Goal: Navigation & Orientation: Find specific page/section

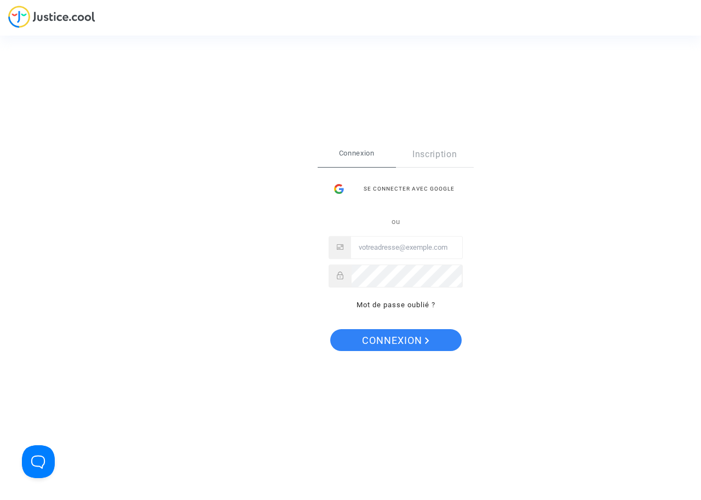
type input "nizar.belhi@tunisair.com.tn"
click at [415, 343] on span "Connexion" at bounding box center [395, 340] width 67 height 23
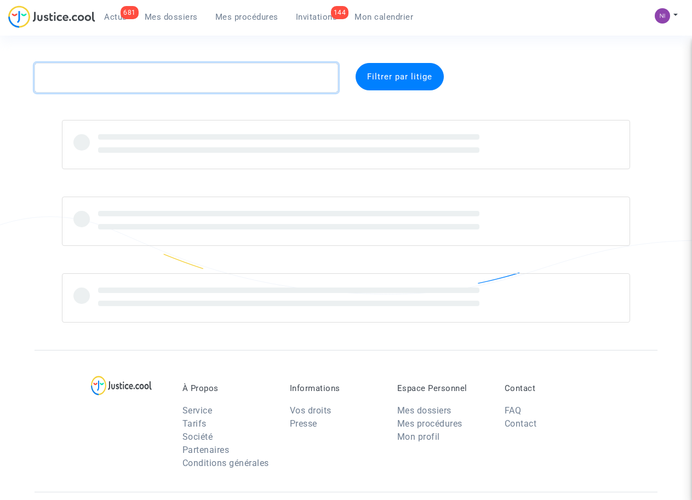
click at [138, 72] on textarea at bounding box center [186, 78] width 303 height 30
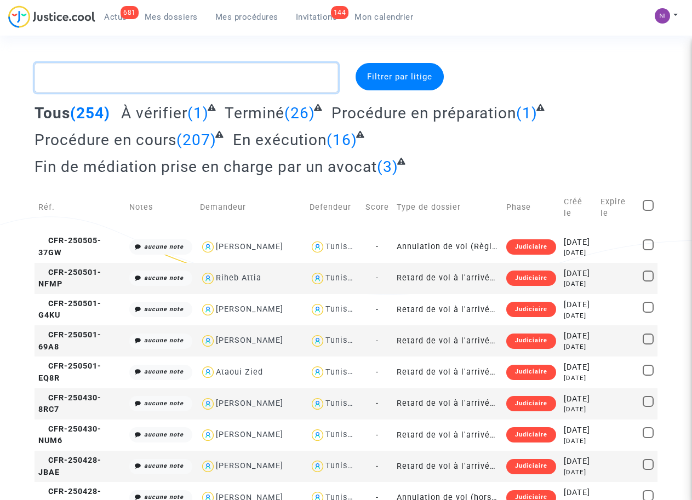
click at [93, 78] on textarea at bounding box center [186, 78] width 303 height 30
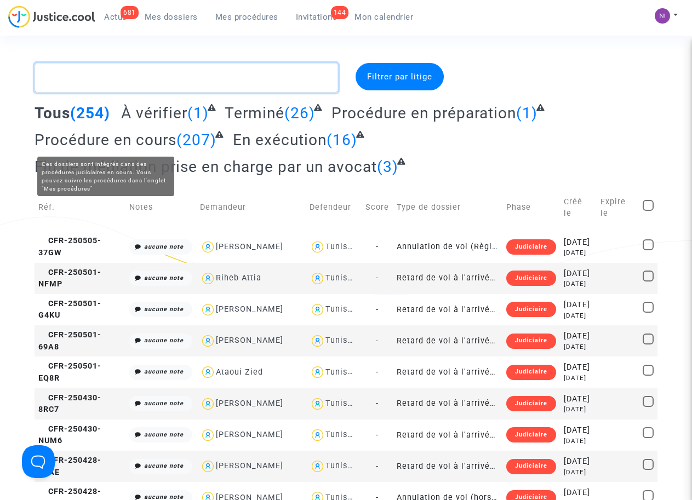
click at [94, 78] on textarea at bounding box center [186, 78] width 303 height 30
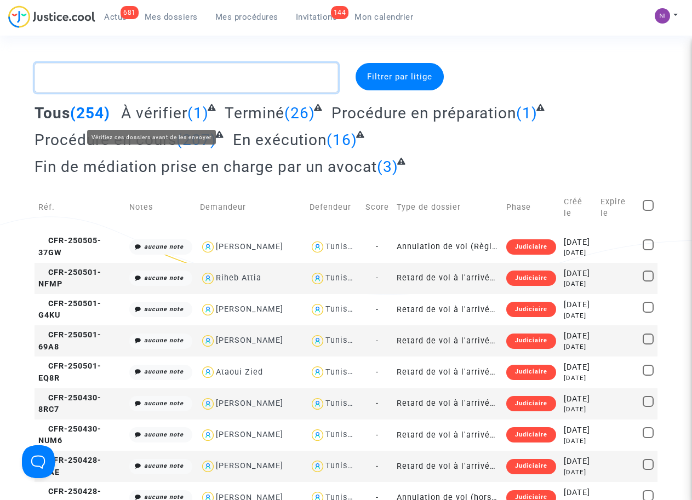
paste textarea "CFR-250620-KWWP"
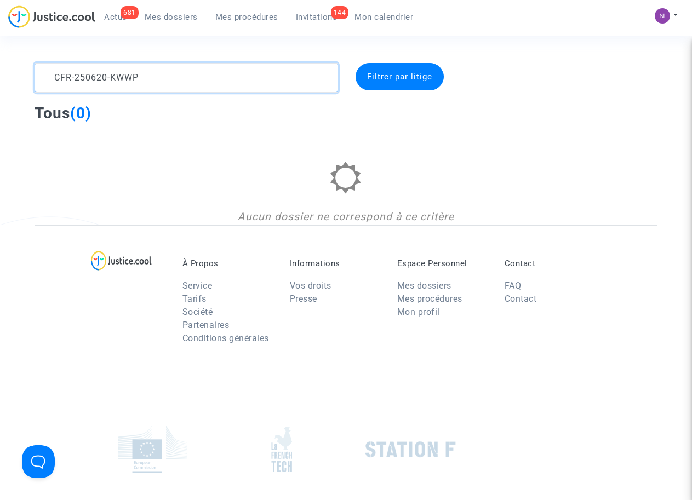
type textarea "CFR-250620-KWWP"
click at [505, 131] on complex-dispute-list "CFR-250620-KWWP Filtrer par litige Tous (0) Aucun dossier ne correspond à ce cr…" at bounding box center [346, 144] width 623 height 162
click at [175, 77] on textarea at bounding box center [186, 78] width 303 height 30
drag, startPoint x: 156, startPoint y: 77, endPoint x: 38, endPoint y: 83, distance: 117.9
click at [38, 83] on textarea at bounding box center [186, 78] width 303 height 30
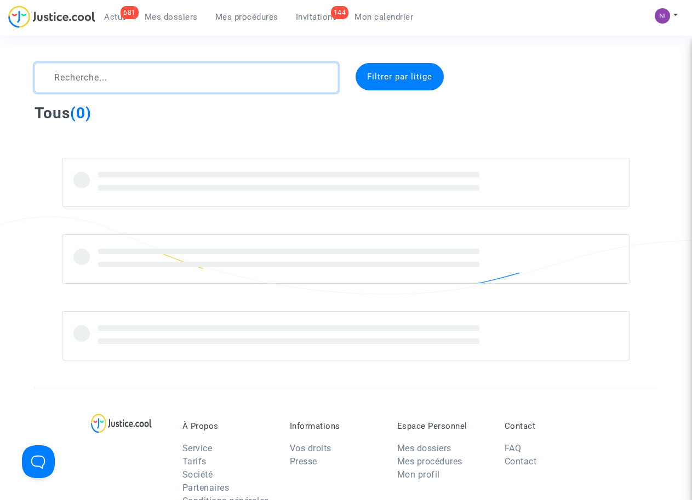
click at [74, 77] on textarea at bounding box center [186, 78] width 303 height 30
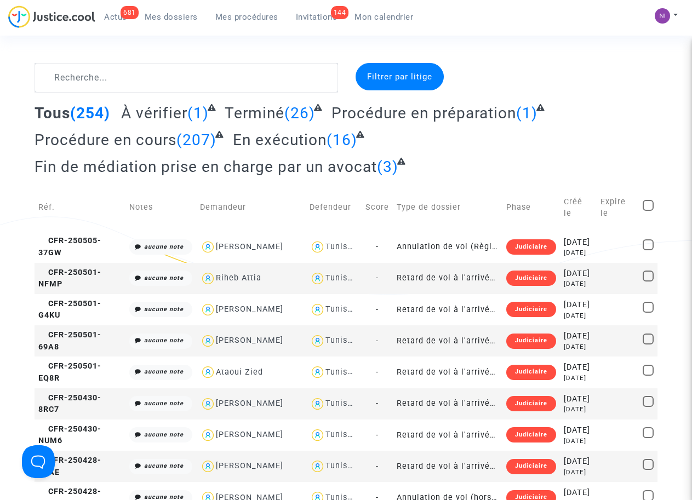
click at [384, 15] on span "Mon calendrier" at bounding box center [383, 17] width 59 height 10
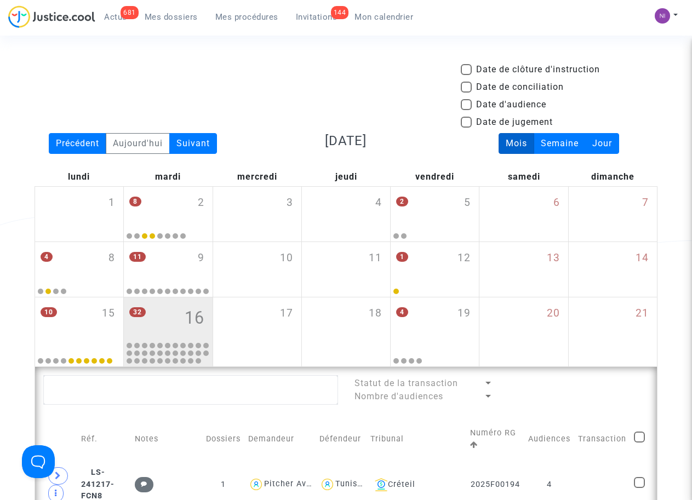
click at [325, 72] on div "Date de clôture d'instruction Date de conciliation Date d'audience Date de juge…" at bounding box center [345, 98] width 639 height 70
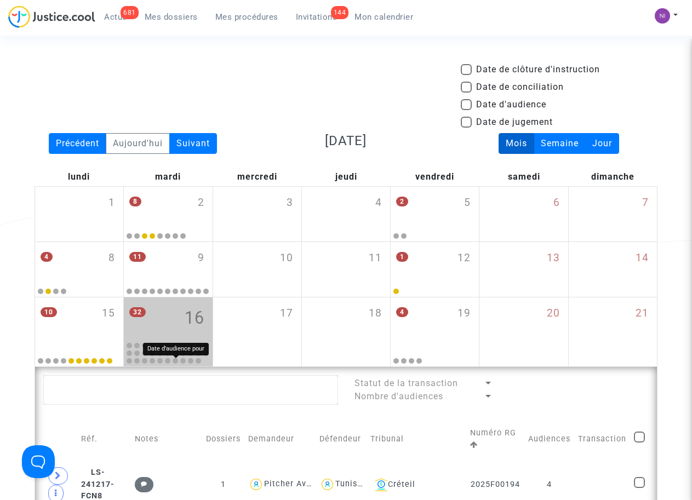
scroll to position [74, 0]
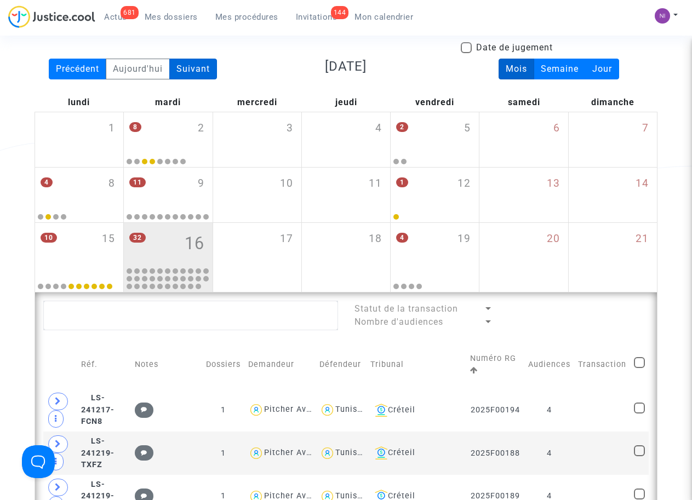
click at [204, 67] on div "Suivant" at bounding box center [193, 69] width 48 height 21
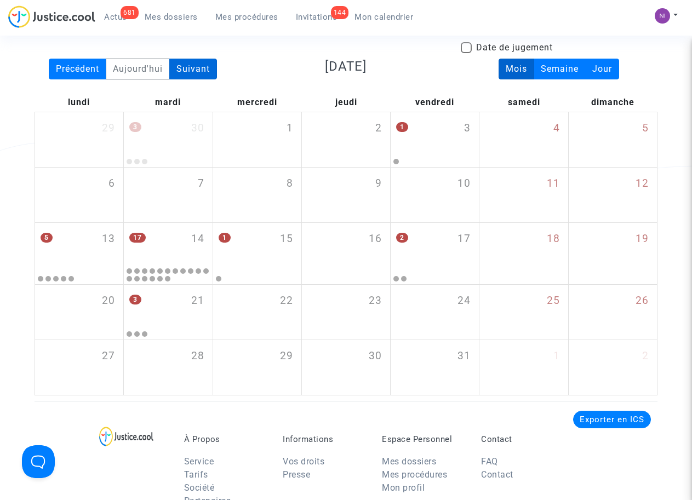
click at [204, 67] on div "Suivant" at bounding box center [193, 69] width 48 height 21
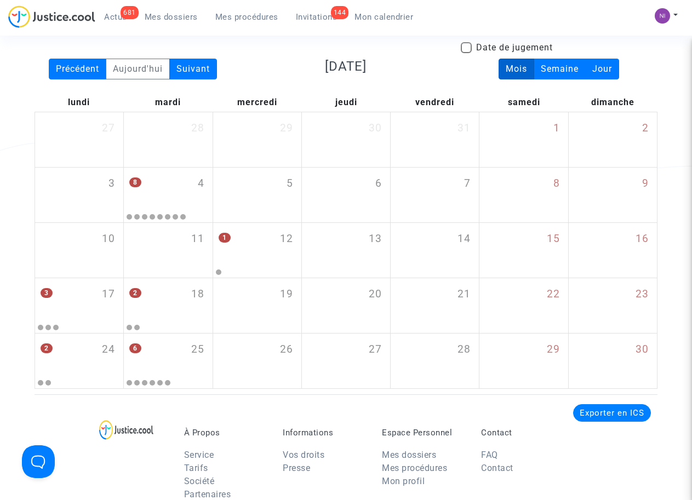
click at [64, 58] on div "Date de clôture d'instruction Date de conciliation Date d'audience Date de juge…" at bounding box center [345, 23] width 639 height 70
click at [71, 68] on div "Précédent" at bounding box center [78, 69] width 58 height 21
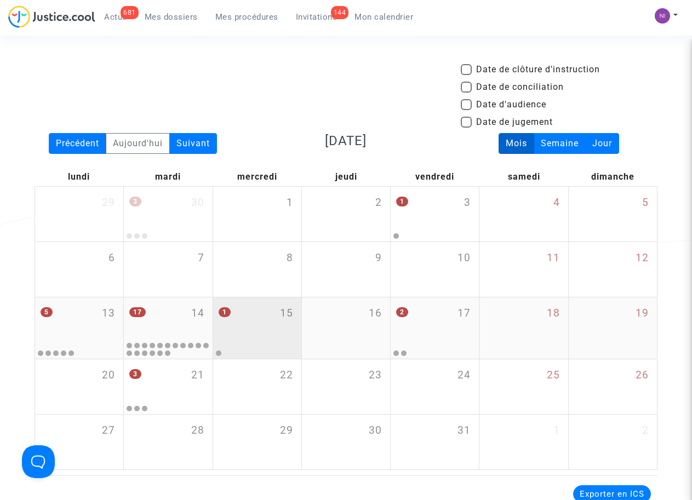
scroll to position [0, 0]
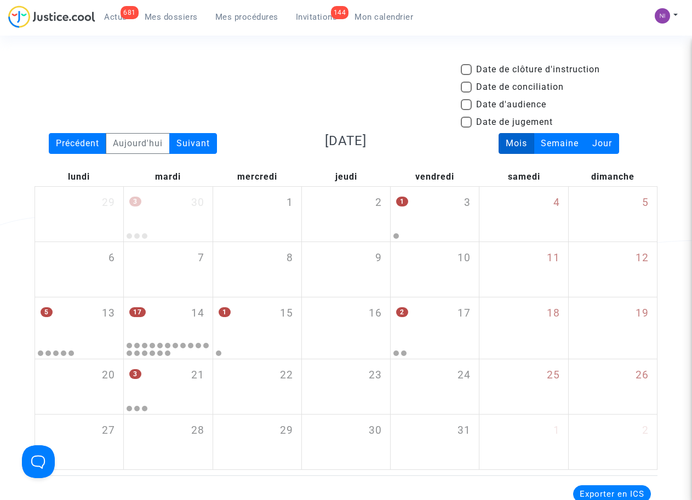
click at [257, 14] on span "Mes procédures" at bounding box center [246, 17] width 63 height 10
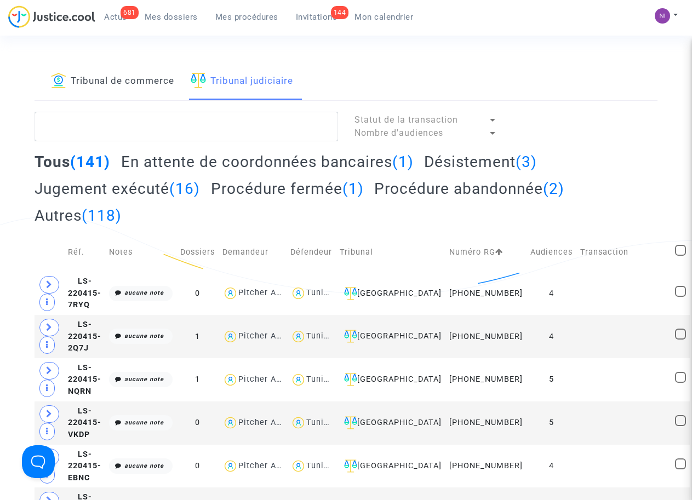
click at [180, 15] on span "Mes dossiers" at bounding box center [171, 17] width 53 height 10
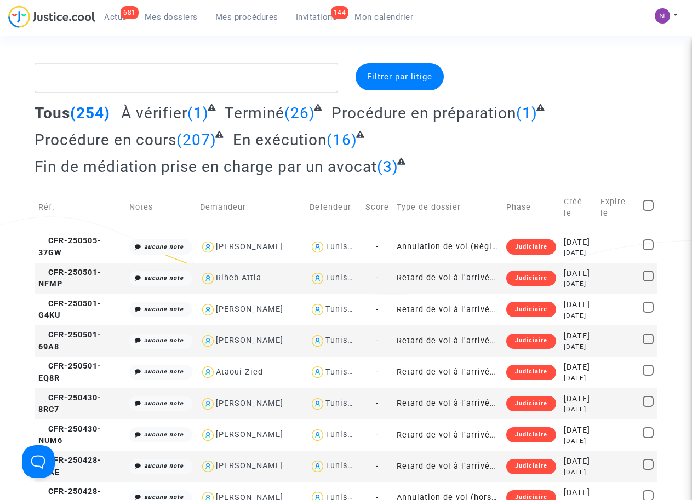
click at [387, 163] on span "(3)" at bounding box center [387, 167] width 21 height 18
click at [299, 167] on span "Fin de médiation prise en charge par un avocat" at bounding box center [206, 167] width 342 height 18
drag, startPoint x: 386, startPoint y: 161, endPoint x: 333, endPoint y: 169, distance: 53.7
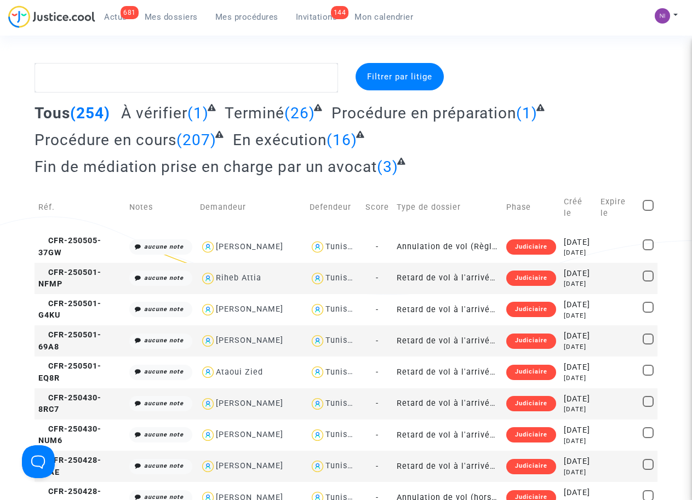
click at [386, 161] on span "(3)" at bounding box center [387, 167] width 21 height 18
click at [332, 165] on span "Fin de médiation prise en charge par un avocat" at bounding box center [206, 167] width 342 height 18
click at [428, 161] on div "Tous (254) À vérifier (1) Terminé (26) Procédure en préparation (1) Procédure e…" at bounding box center [346, 144] width 623 height 81
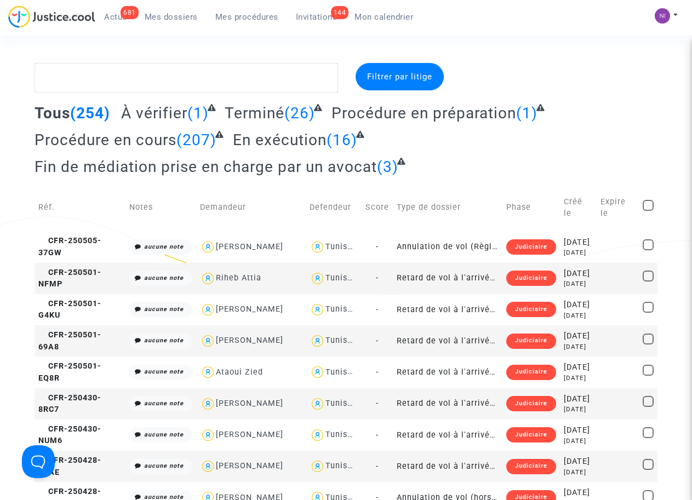
click at [393, 166] on span "(3)" at bounding box center [387, 167] width 21 height 18
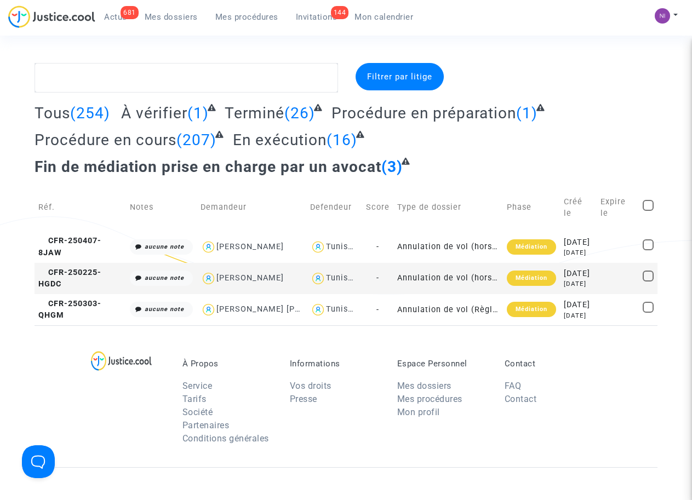
click at [167, 15] on span "Mes dossiers" at bounding box center [171, 17] width 53 height 10
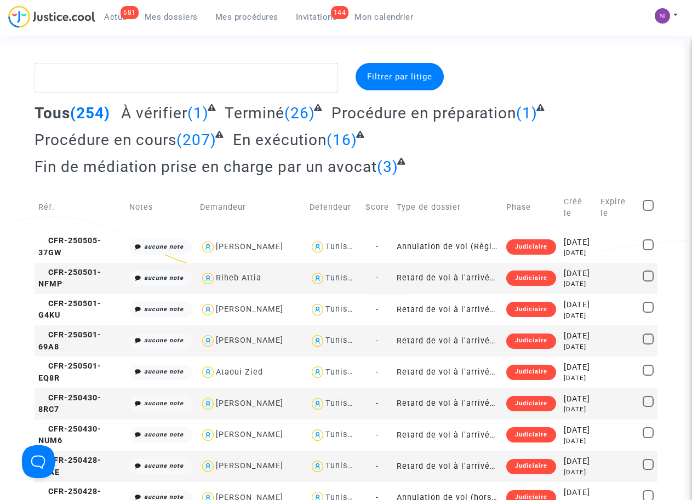
click at [243, 18] on span "Mes procédures" at bounding box center [246, 17] width 63 height 10
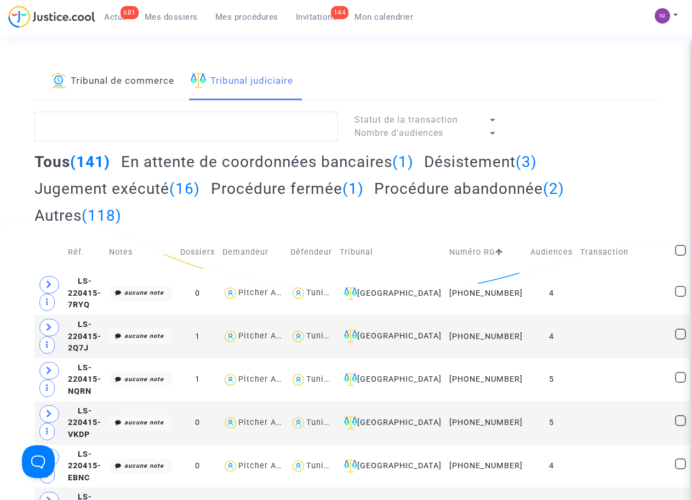
click at [123, 79] on link "Tribunal de commerce" at bounding box center [112, 81] width 123 height 37
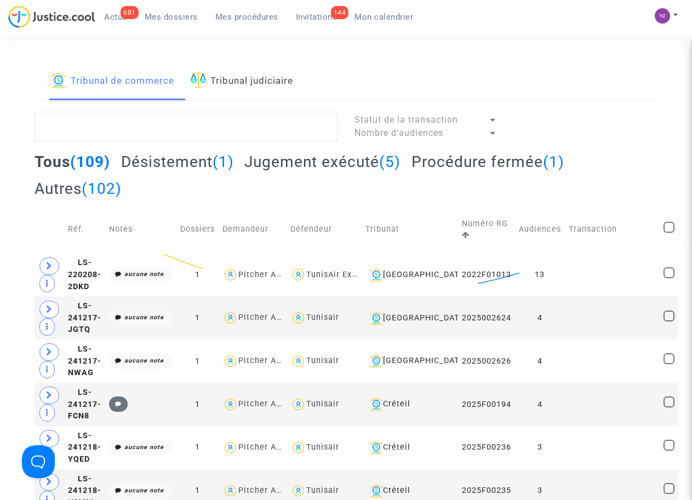
click at [244, 81] on link "Tribunal judiciaire" at bounding box center [242, 81] width 102 height 37
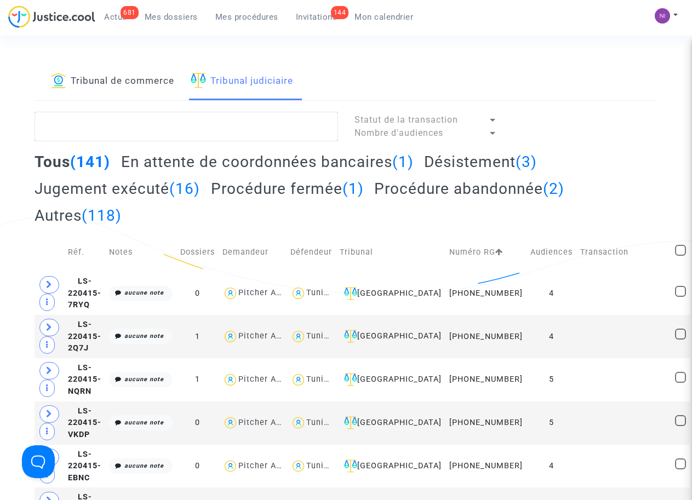
click at [126, 83] on link "Tribunal de commerce" at bounding box center [112, 81] width 123 height 37
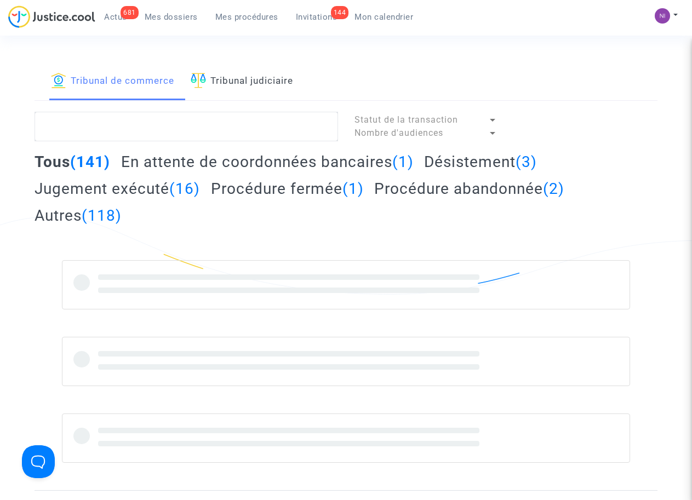
click at [244, 82] on link "Tribunal judiciaire" at bounding box center [242, 81] width 102 height 37
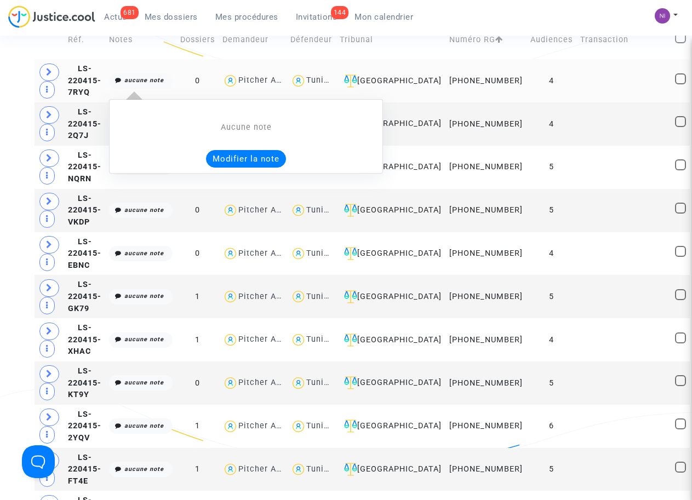
scroll to position [225, 0]
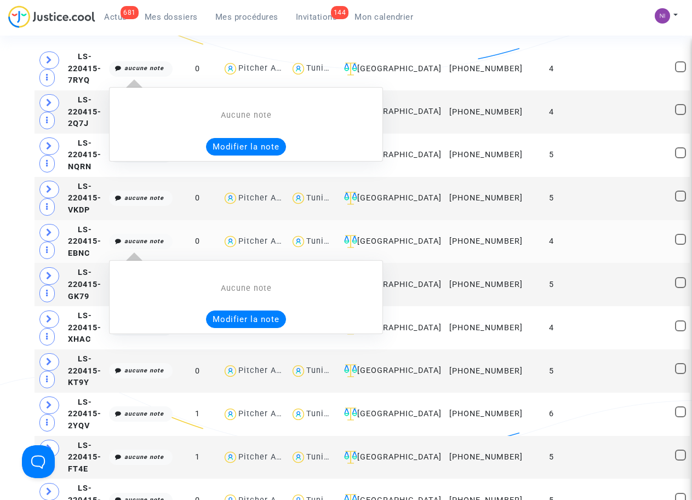
click at [135, 245] on icon "aucune note" at bounding box center [143, 241] width 39 height 7
click at [250, 326] on button "Modifier la note" at bounding box center [246, 320] width 80 height 18
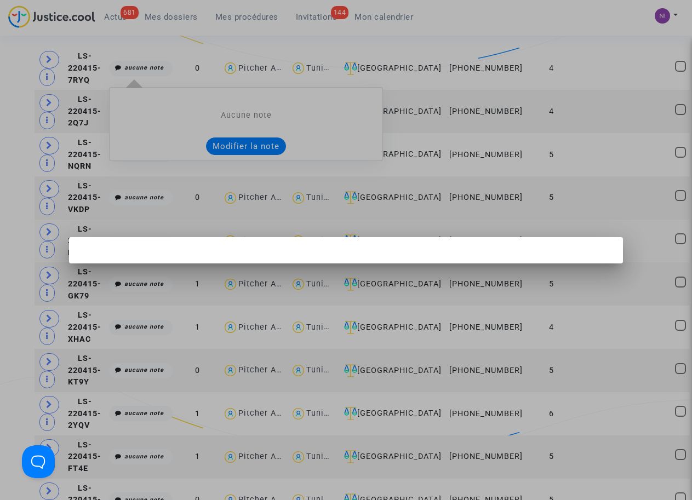
scroll to position [0, 0]
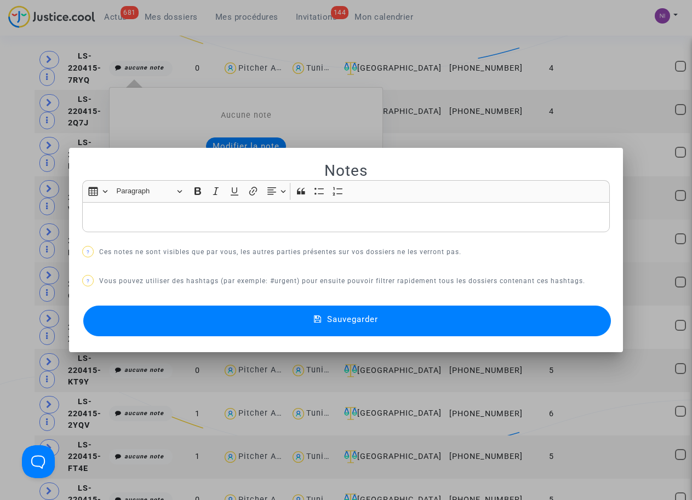
click at [608, 93] on div at bounding box center [346, 250] width 692 height 500
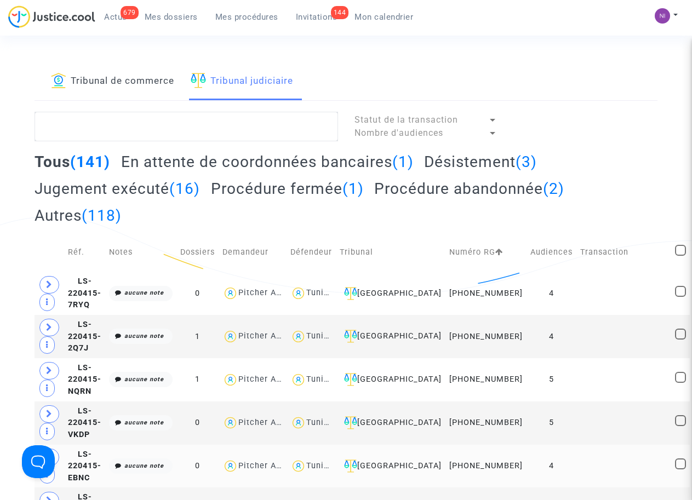
click at [122, 81] on link "Tribunal de commerce" at bounding box center [112, 81] width 123 height 37
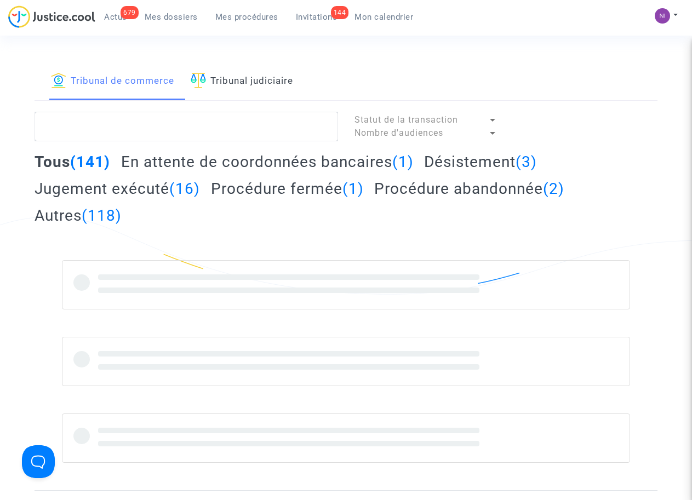
click at [242, 87] on link "Tribunal judiciaire" at bounding box center [242, 81] width 102 height 37
